Goal: Task Accomplishment & Management: Manage account settings

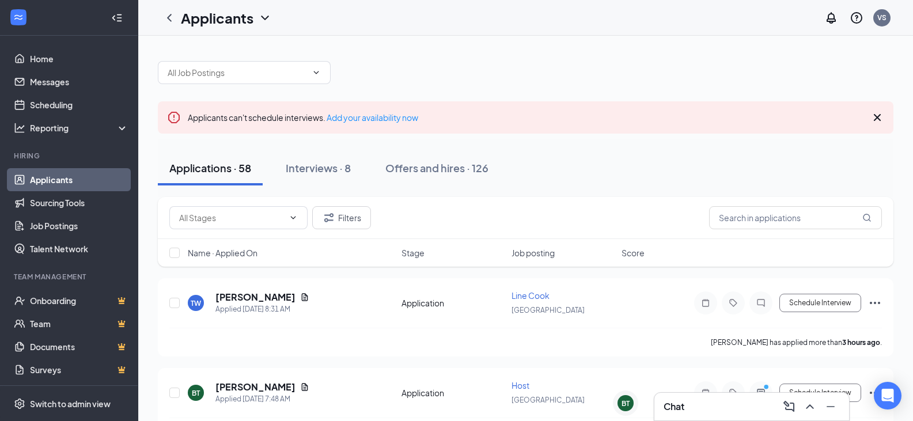
click at [714, 413] on div "Chat" at bounding box center [752, 407] width 176 height 18
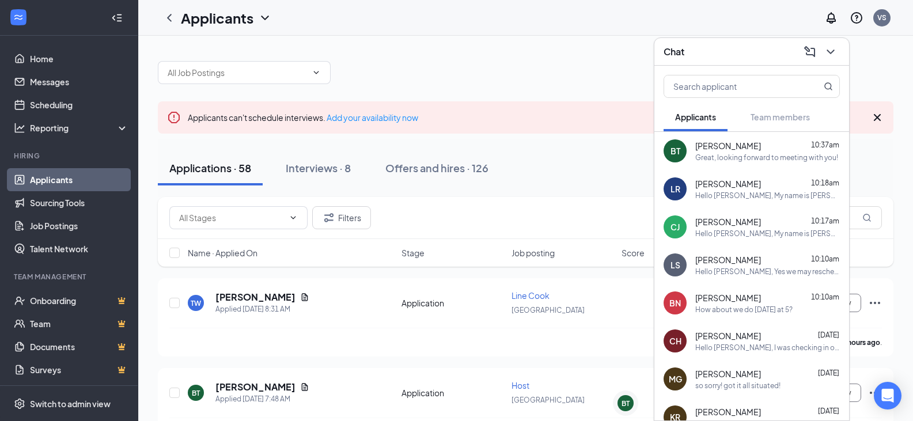
click at [829, 53] on icon "ChevronDown" at bounding box center [831, 52] width 14 height 14
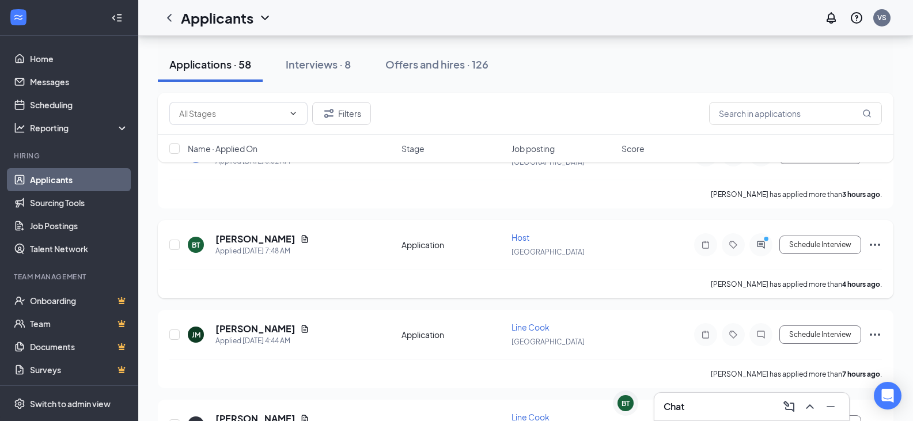
scroll to position [173, 0]
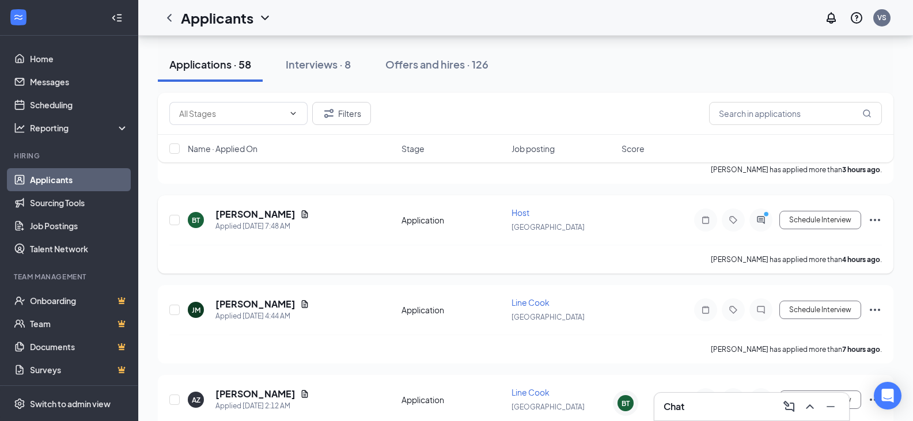
click at [880, 216] on icon "Ellipses" at bounding box center [876, 220] width 14 height 14
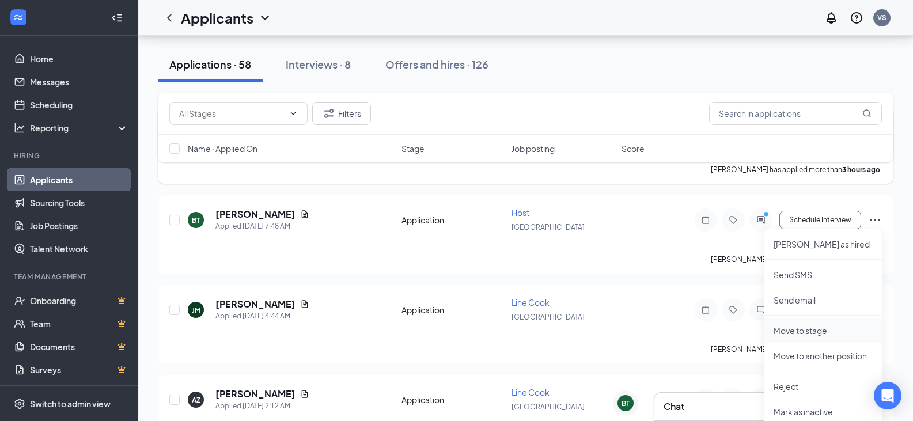
click at [818, 323] on li "Move to stage" at bounding box center [824, 330] width 118 height 25
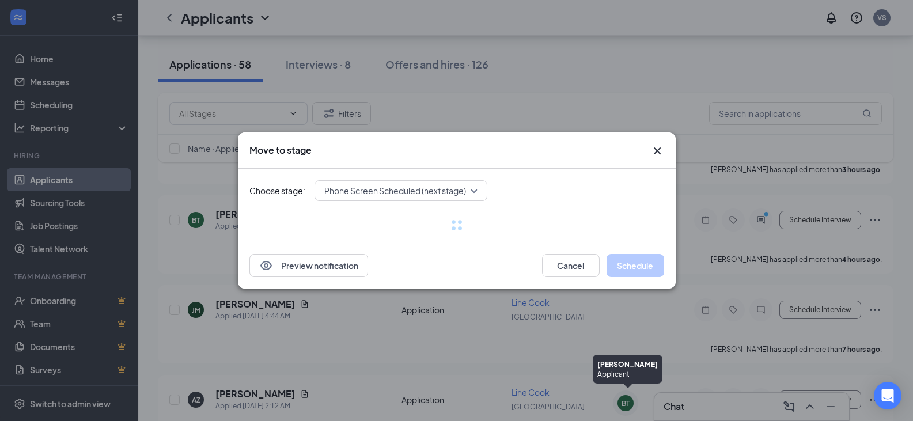
click at [629, 405] on div "Move to stage Choose stage: Phone Screen Scheduled (next stage) Preview notific…" at bounding box center [456, 210] width 913 height 421
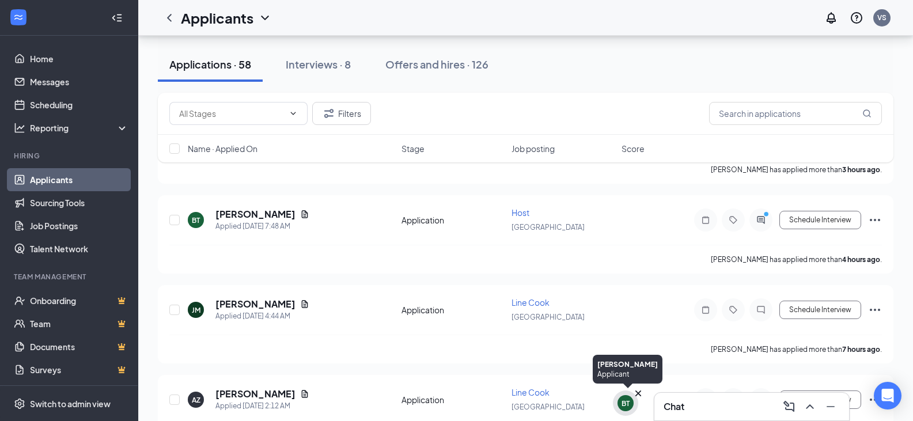
click at [632, 403] on div "BT" at bounding box center [626, 403] width 16 height 16
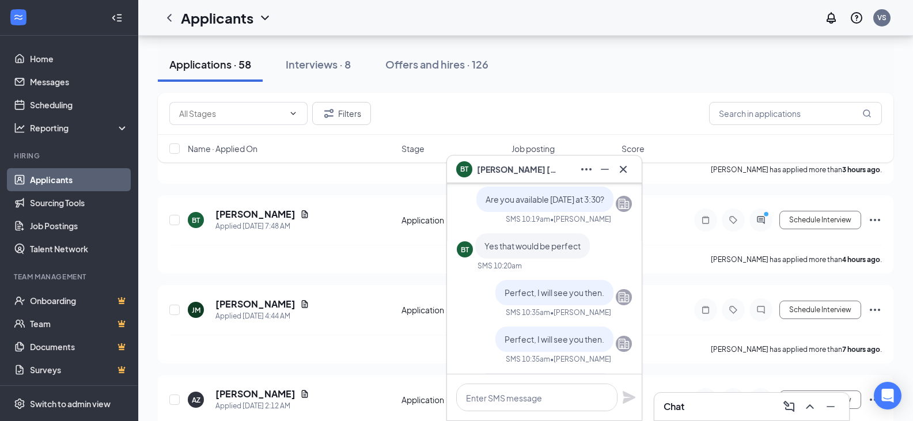
scroll to position [-115, 0]
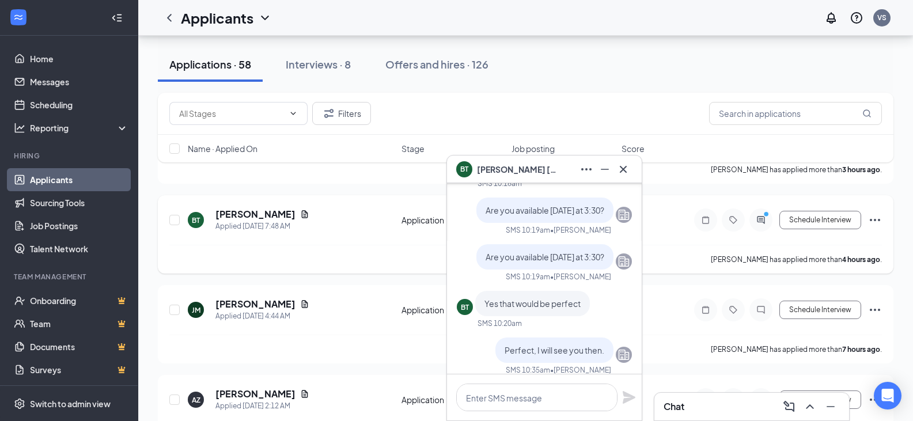
click at [882, 220] on div "BT [PERSON_NAME] Applied [DATE] 7:48 AM Application Host [GEOGRAPHIC_DATA] Sche…" at bounding box center [526, 234] width 736 height 78
click at [879, 219] on icon "Ellipses" at bounding box center [875, 220] width 10 height 2
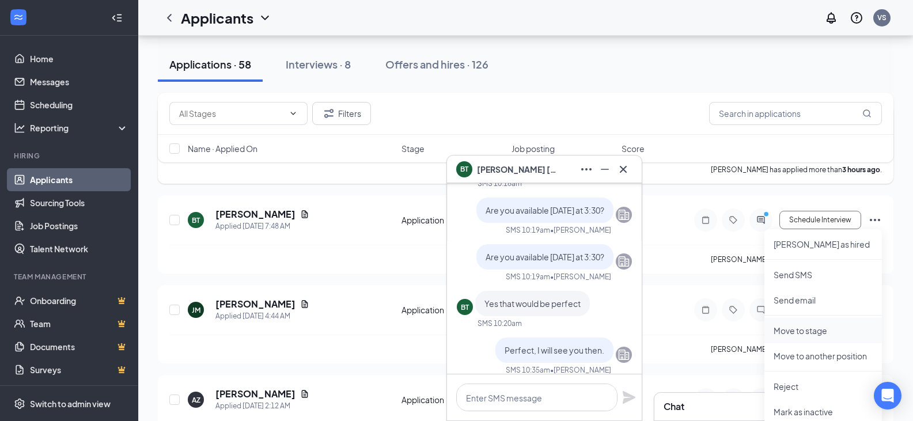
click at [793, 329] on p "Move to stage" at bounding box center [823, 331] width 99 height 12
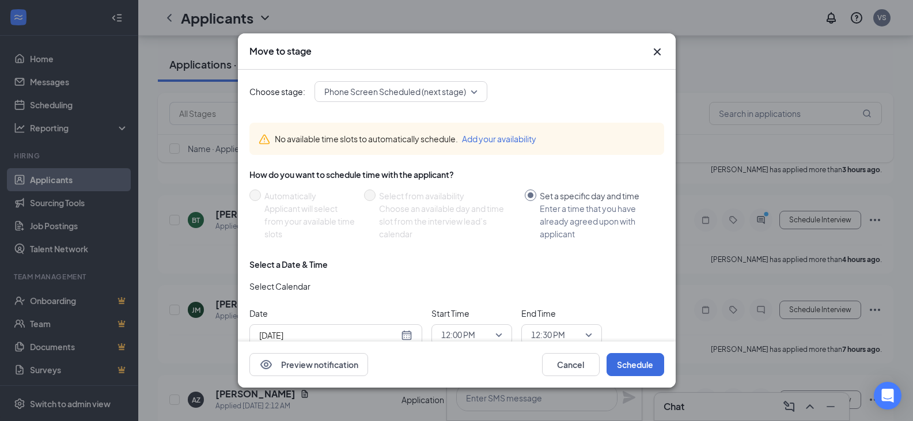
click at [442, 81] on div "Choose stage: Phone Screen Scheduled (next stage) No available time slots to au…" at bounding box center [457, 223] width 415 height 307
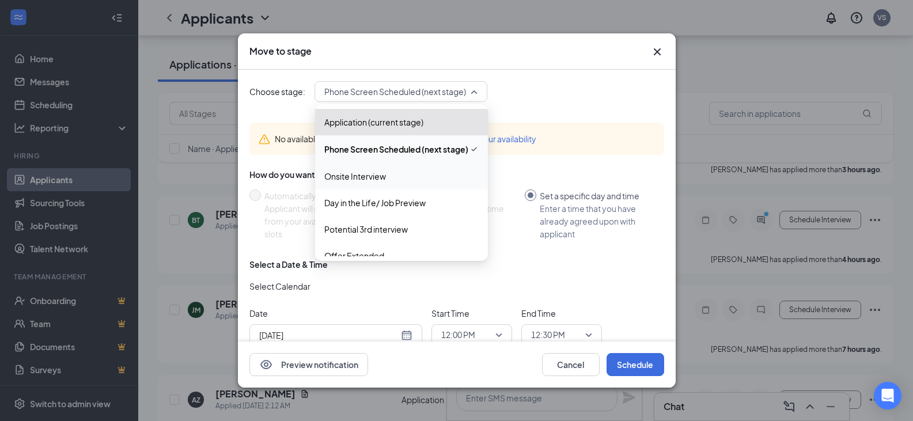
click at [372, 172] on span "Onsite Interview" at bounding box center [355, 176] width 62 height 13
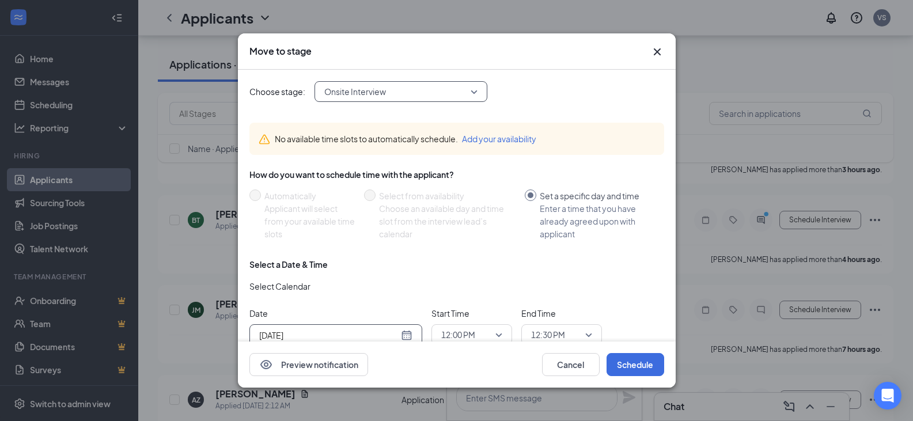
click at [402, 336] on div "[DATE]" at bounding box center [335, 335] width 153 height 13
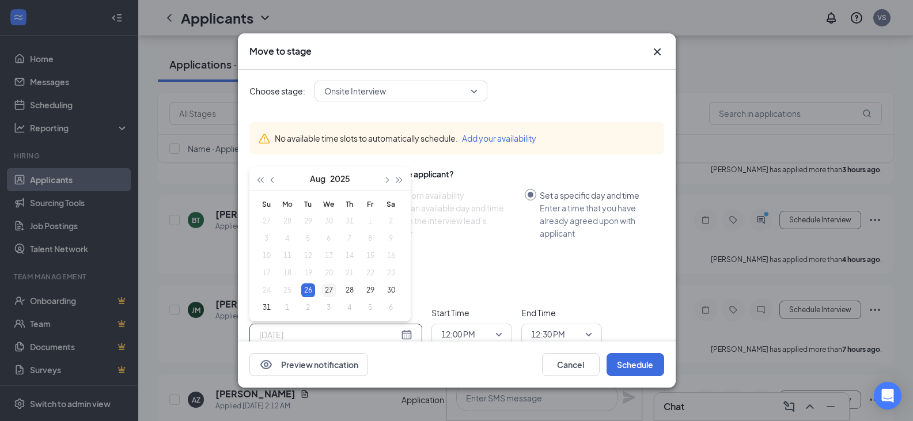
type input "[DATE]"
click at [329, 288] on div "27" at bounding box center [329, 291] width 14 height 14
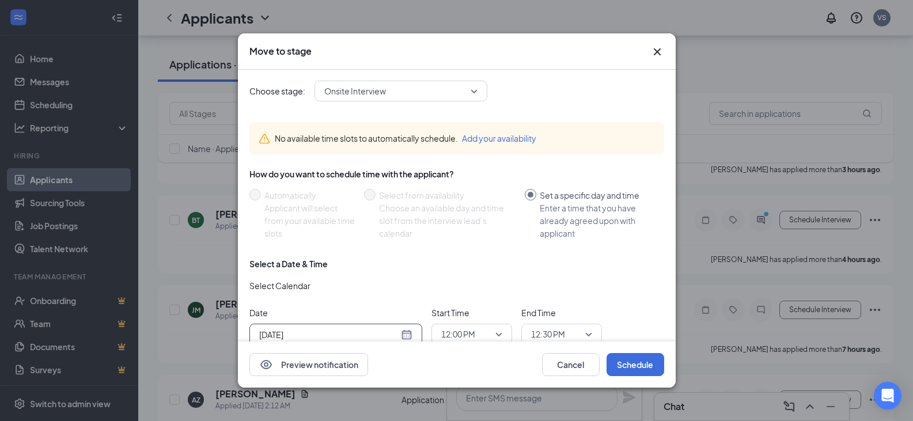
click at [496, 331] on span "12:00 PM" at bounding box center [471, 334] width 61 height 17
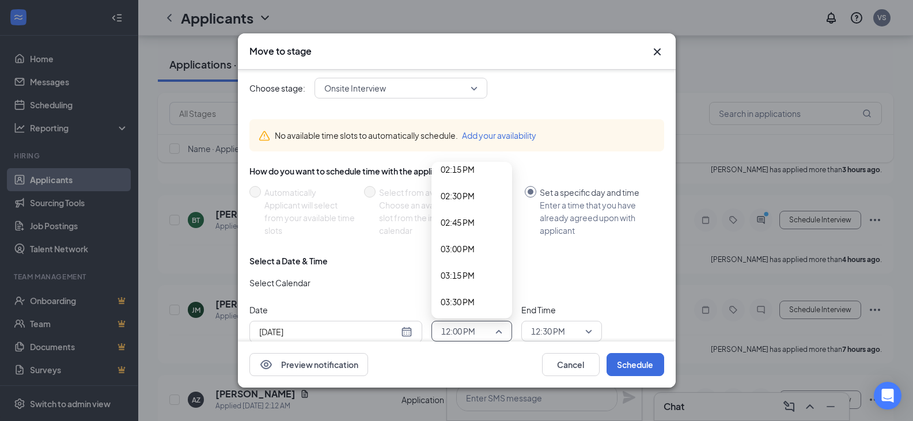
scroll to position [1556, 0]
click at [460, 213] on span "03:00 PM" at bounding box center [458, 215] width 34 height 13
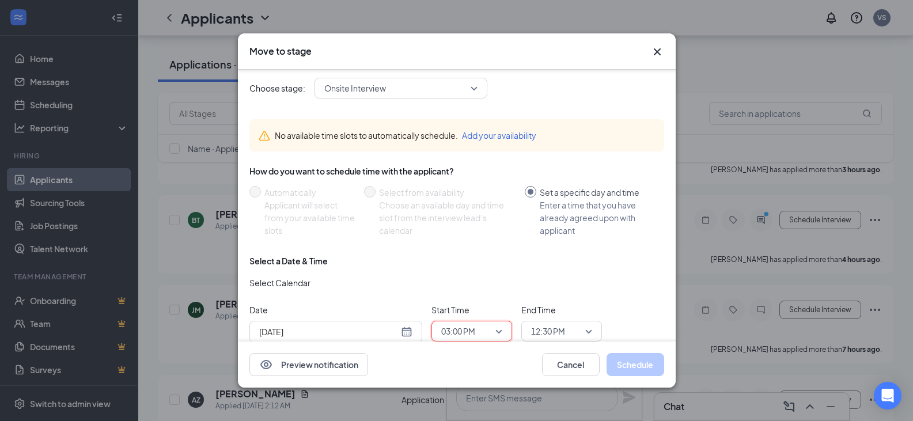
click at [579, 334] on span "12:30 PM" at bounding box center [556, 331] width 51 height 17
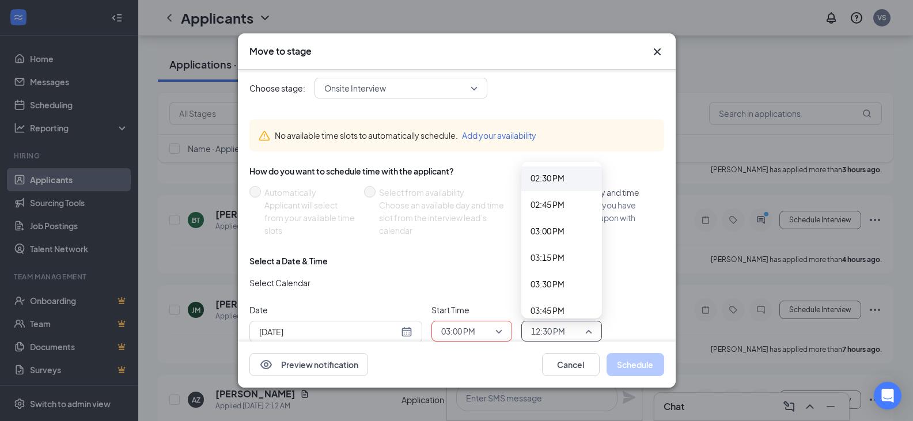
scroll to position [1551, 0]
click at [546, 274] on span "03:30 PM" at bounding box center [548, 273] width 34 height 13
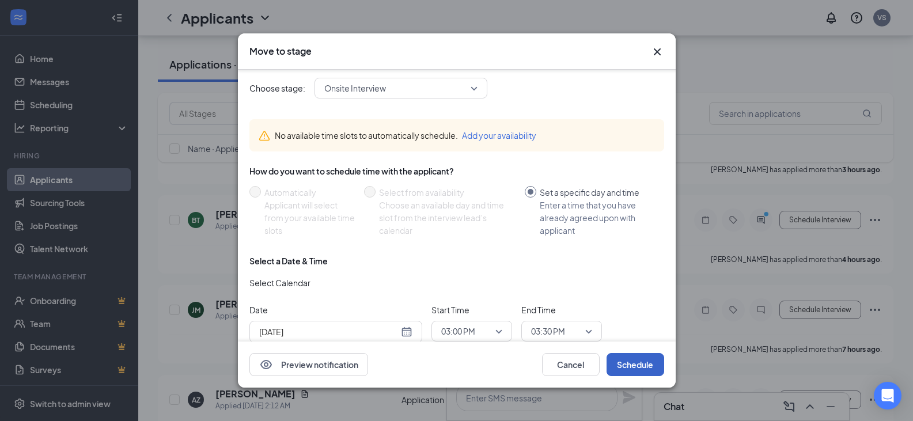
click at [636, 368] on button "Schedule" at bounding box center [636, 364] width 58 height 23
click at [635, 361] on button "Schedule" at bounding box center [636, 364] width 58 height 23
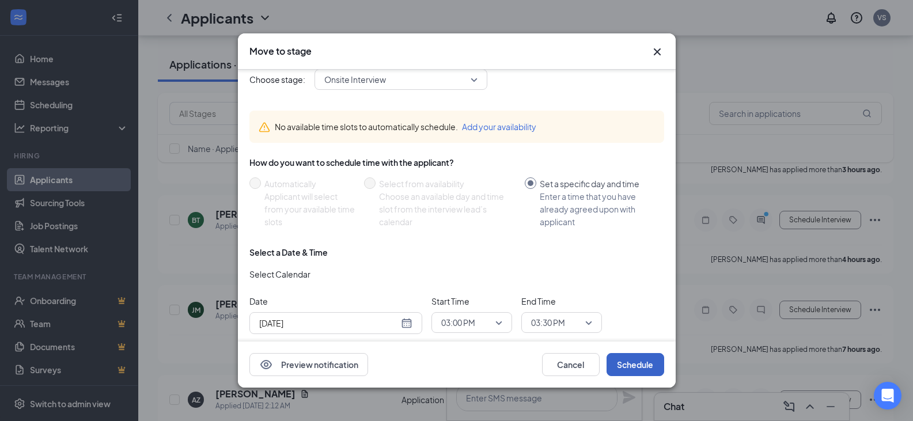
scroll to position [0, 0]
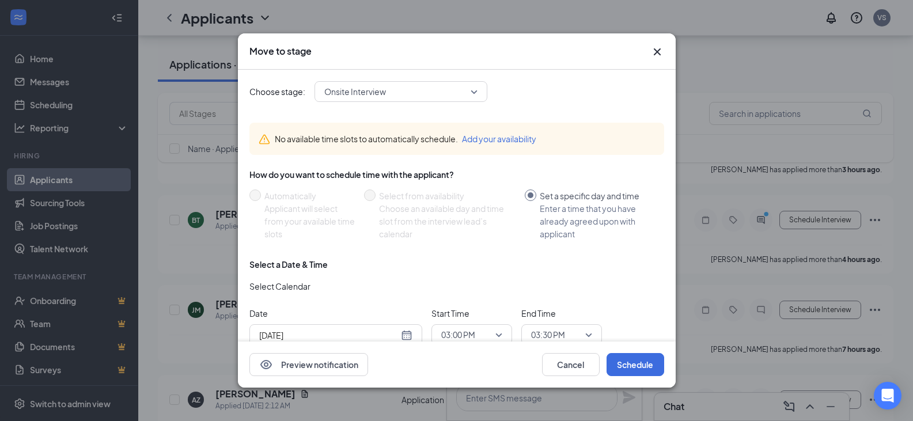
click at [586, 104] on div "Choose stage: Onsite Interview 3459842 3459851 3459844 Application (current sta…" at bounding box center [457, 223] width 415 height 307
click at [641, 357] on button "Schedule" at bounding box center [636, 364] width 58 height 23
click at [646, 360] on button "Schedule" at bounding box center [636, 364] width 58 height 23
click at [647, 358] on button "Schedule" at bounding box center [636, 364] width 58 height 23
click at [648, 358] on button "Schedule" at bounding box center [636, 364] width 58 height 23
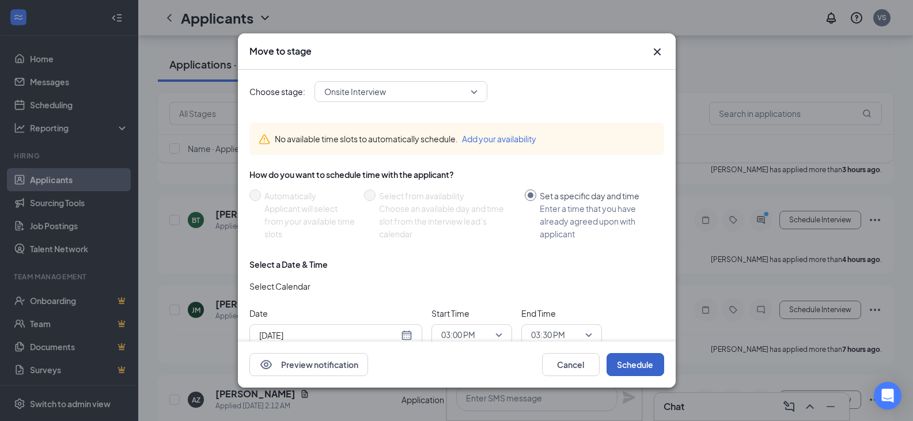
click at [632, 375] on button "Schedule" at bounding box center [636, 364] width 58 height 23
drag, startPoint x: 656, startPoint y: 54, endPoint x: 610, endPoint y: 122, distance: 82.6
click at [657, 54] on icon "Cross" at bounding box center [658, 52] width 14 height 14
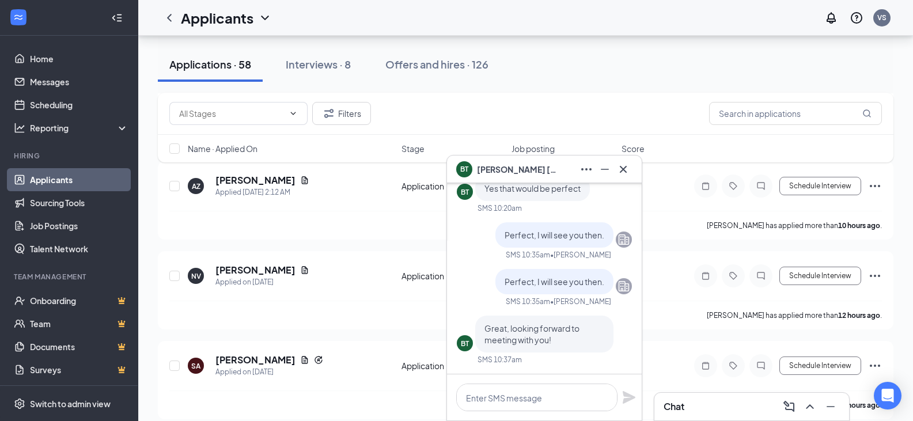
scroll to position [403, 0]
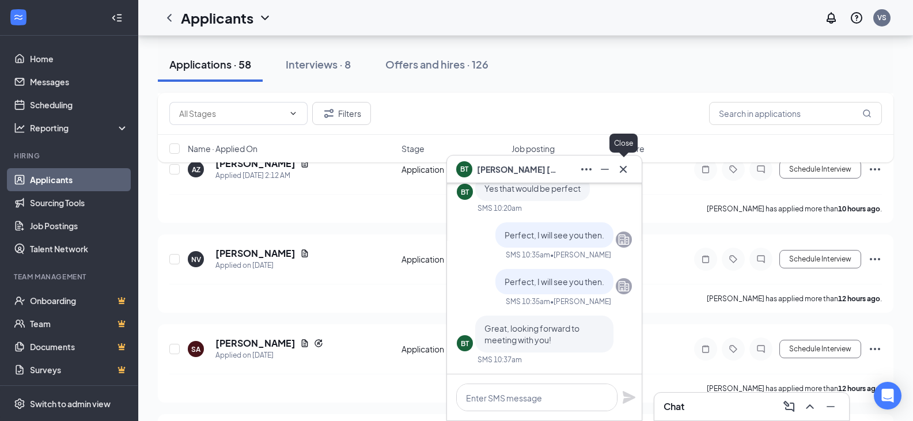
click at [625, 170] on icon "Cross" at bounding box center [623, 168] width 7 height 7
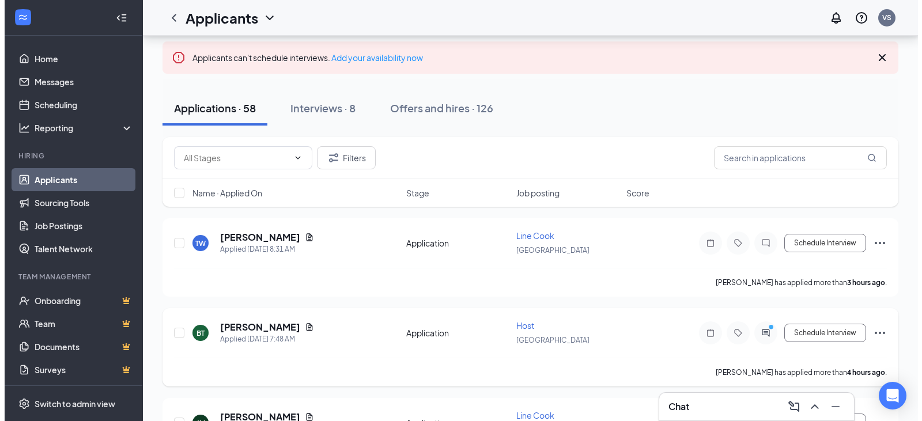
scroll to position [58, 0]
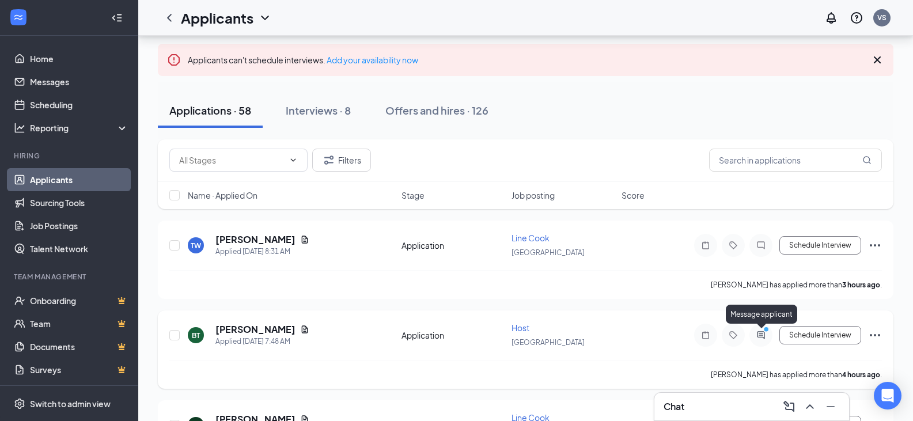
click at [764, 335] on icon "ActiveChat" at bounding box center [760, 334] width 7 height 7
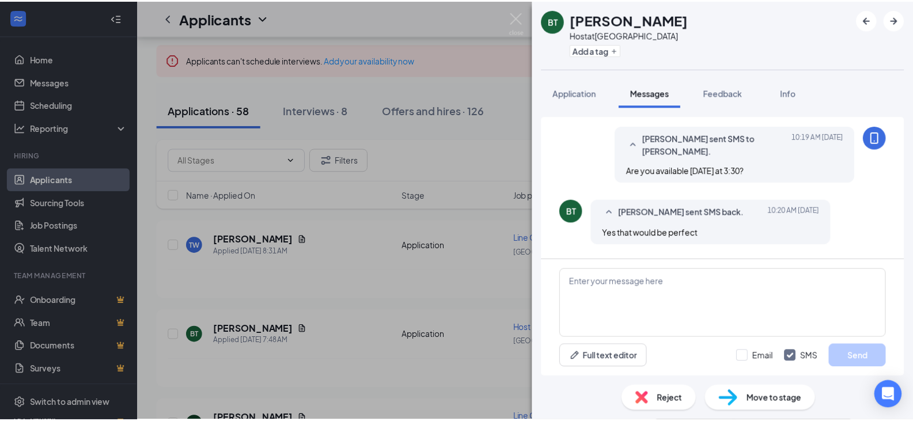
scroll to position [282, 0]
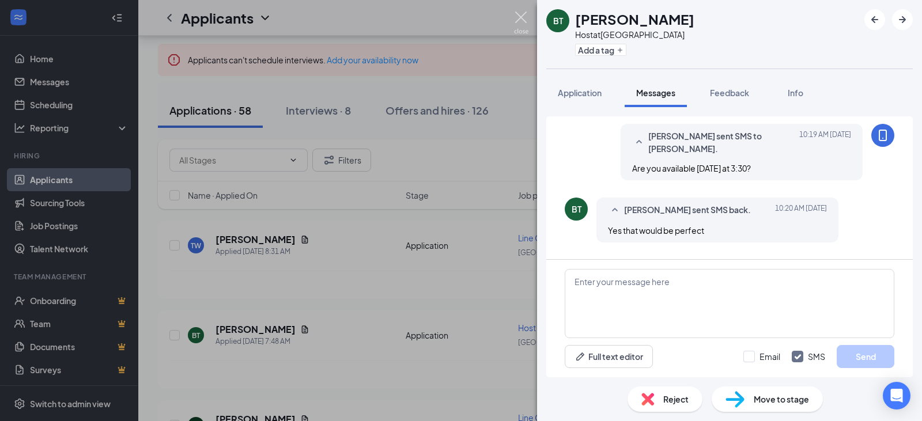
click at [519, 14] on img at bounding box center [521, 23] width 14 height 22
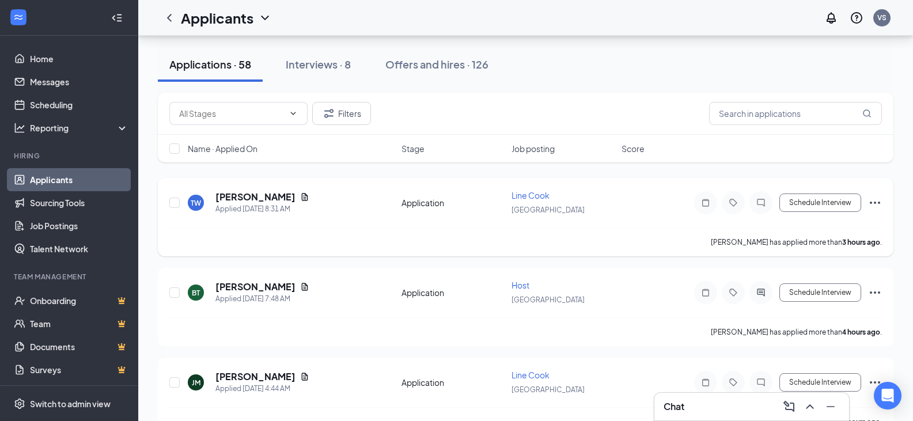
scroll to position [173, 0]
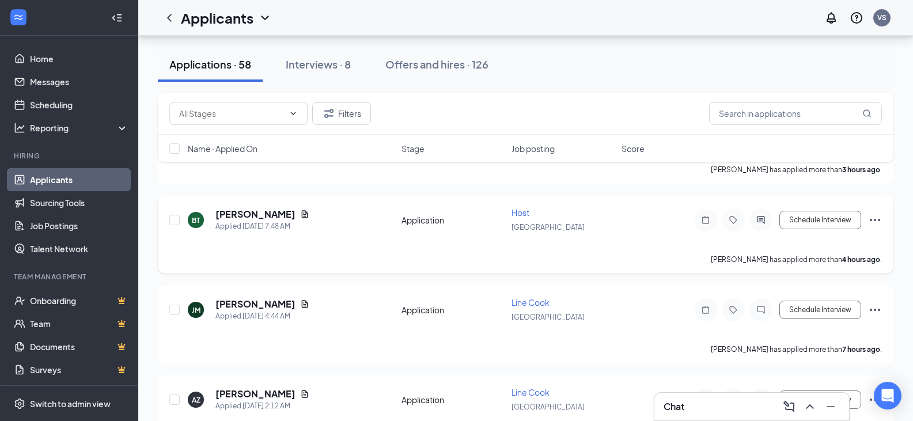
click at [881, 221] on icon "Ellipses" at bounding box center [876, 220] width 14 height 14
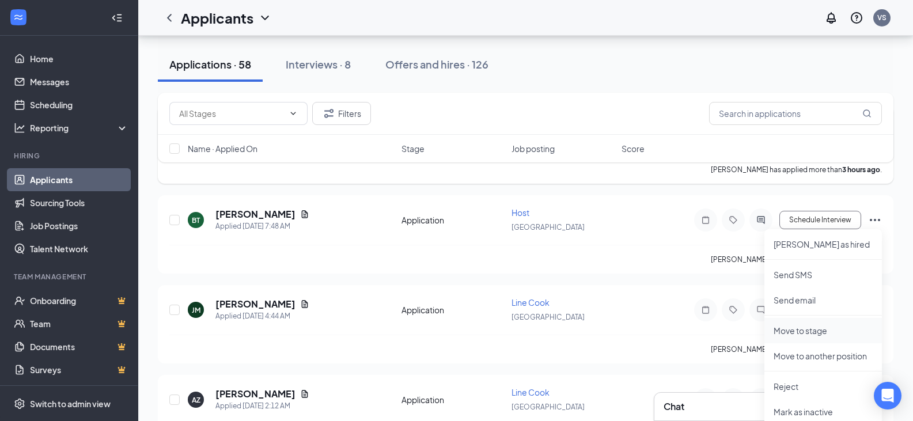
click at [803, 335] on p "Move to stage" at bounding box center [823, 331] width 99 height 12
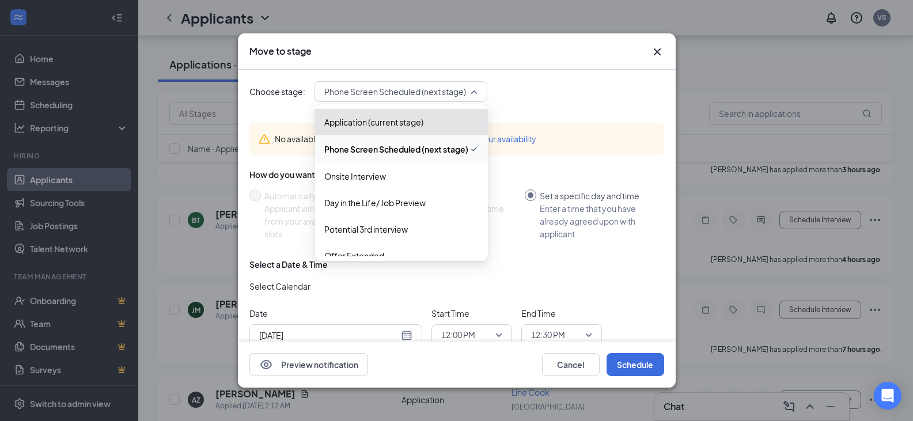
click at [377, 86] on span "Phone Screen Scheduled (next stage)" at bounding box center [395, 91] width 142 height 17
click at [350, 176] on span "Onsite Interview" at bounding box center [355, 176] width 62 height 13
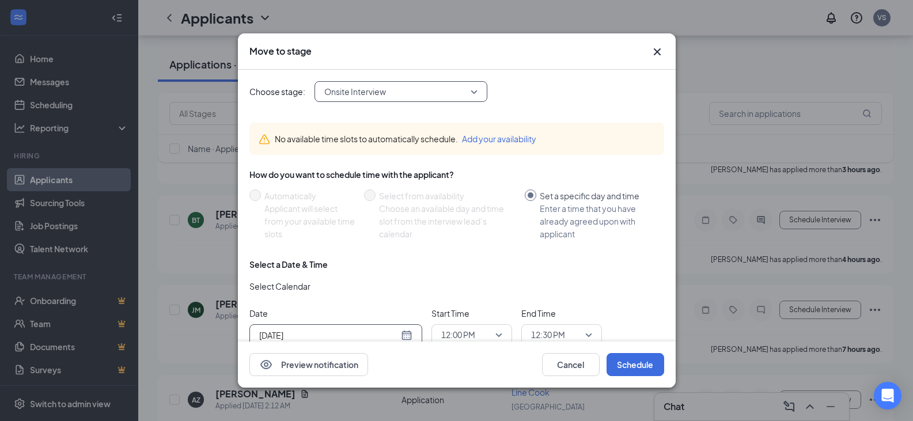
click at [409, 332] on div "[DATE]" at bounding box center [335, 335] width 153 height 13
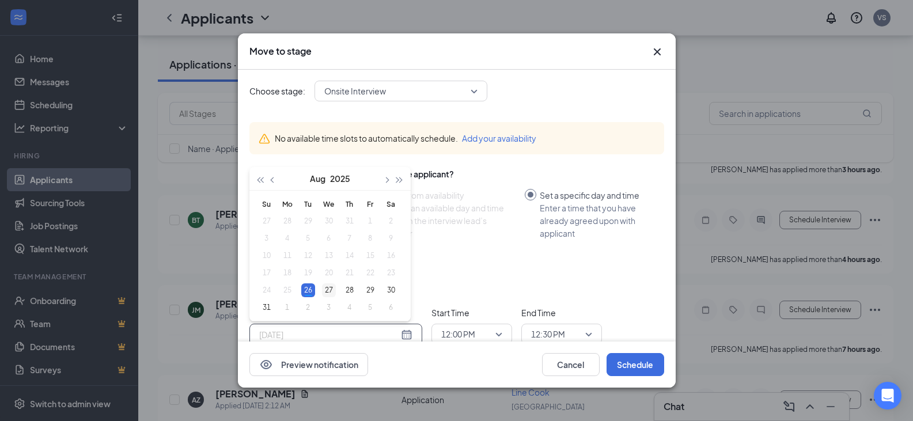
type input "[DATE]"
click at [333, 290] on div "27" at bounding box center [329, 291] width 14 height 14
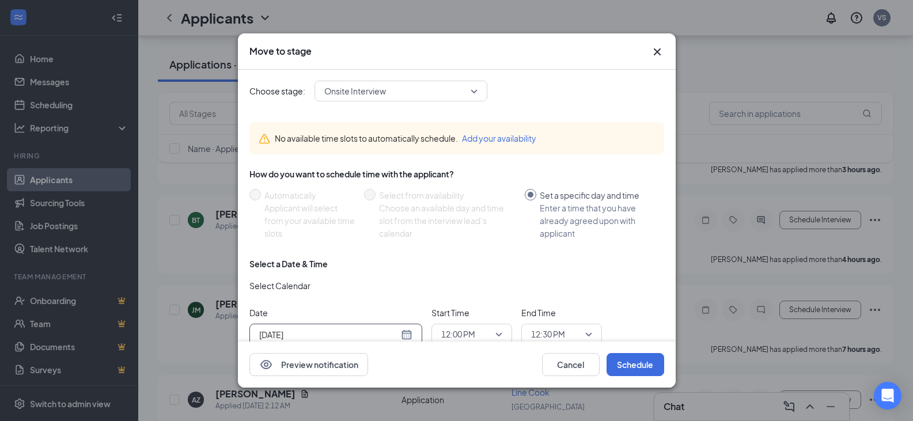
click at [499, 333] on span "12:00 PM" at bounding box center [471, 334] width 61 height 17
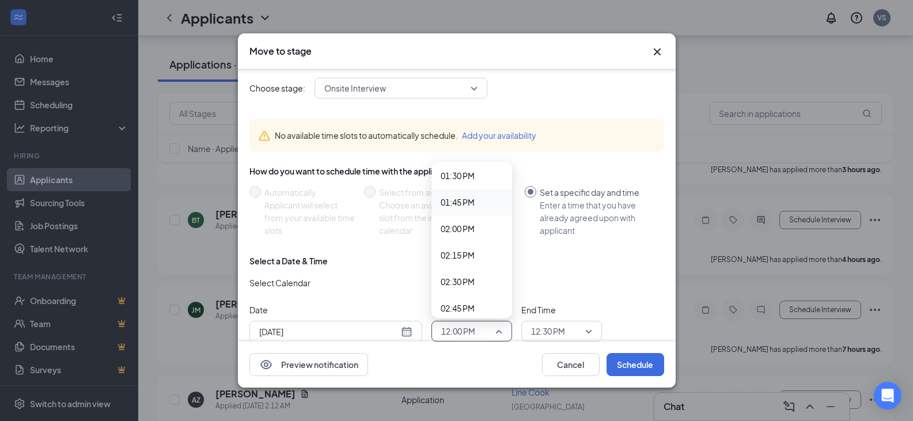
scroll to position [1498, 0]
click at [467, 270] on span "03:00 PM" at bounding box center [458, 273] width 34 height 13
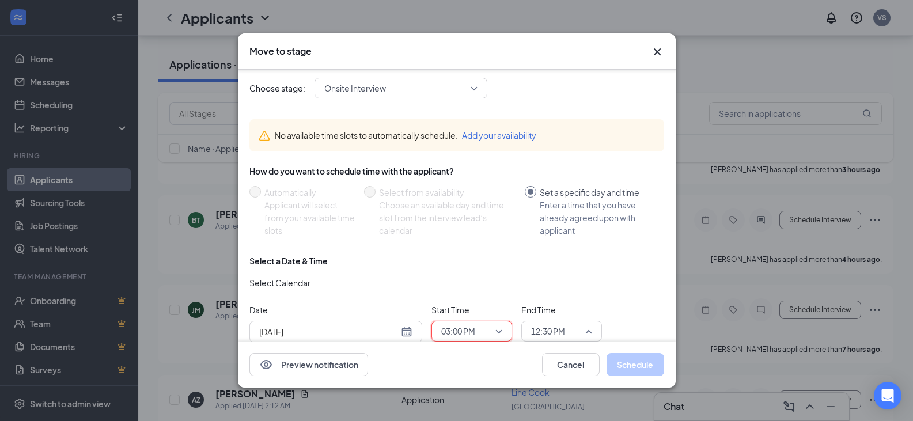
click at [570, 330] on span "12:30 PM" at bounding box center [556, 331] width 51 height 17
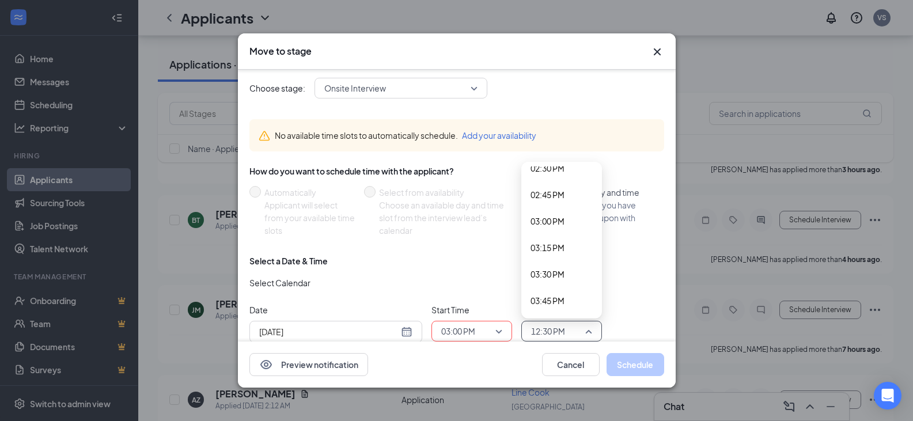
scroll to position [1551, 0]
click at [548, 270] on span "03:30 PM" at bounding box center [548, 273] width 34 height 13
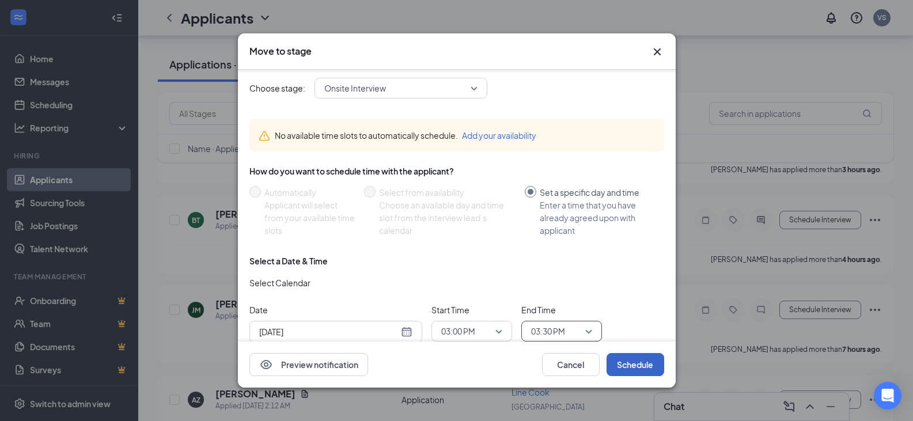
click at [630, 364] on button "Schedule" at bounding box center [636, 364] width 58 height 23
click at [659, 51] on icon "Cross" at bounding box center [657, 51] width 7 height 7
